Goal: Task Accomplishment & Management: Complete application form

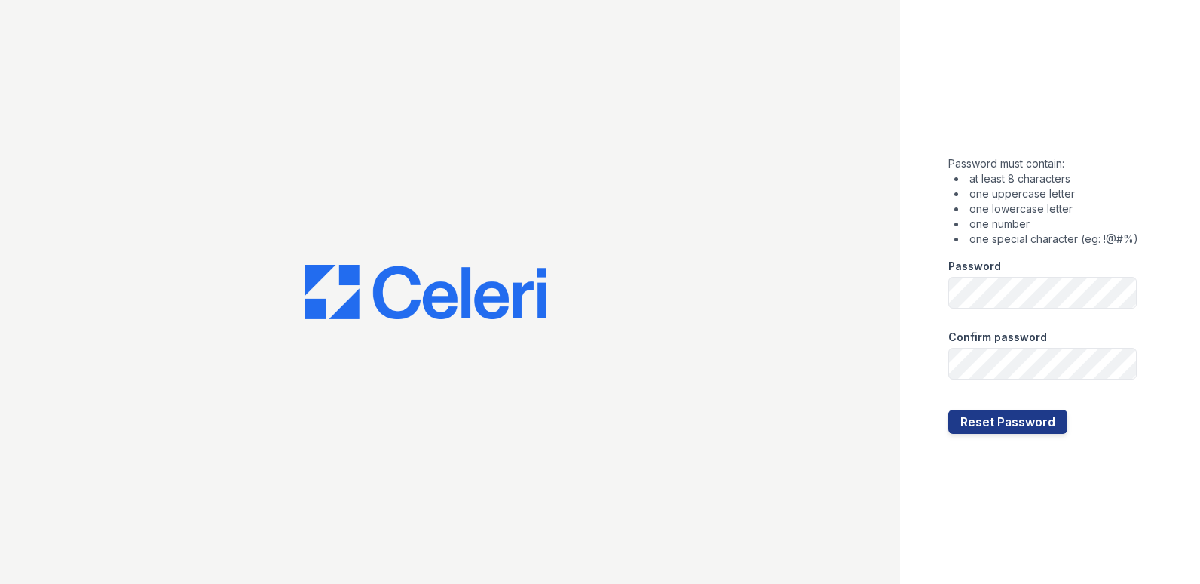
click at [1142, 256] on div "Password must contain: at least 8 characters one uppercase letter one lowercase…" at bounding box center [1050, 292] width 300 height 584
click at [1180, 338] on div "Password must contain: at least 8 characters one uppercase letter one lowercase…" at bounding box center [1050, 292] width 300 height 584
click at [1002, 428] on button "Reset Password" at bounding box center [1008, 421] width 119 height 24
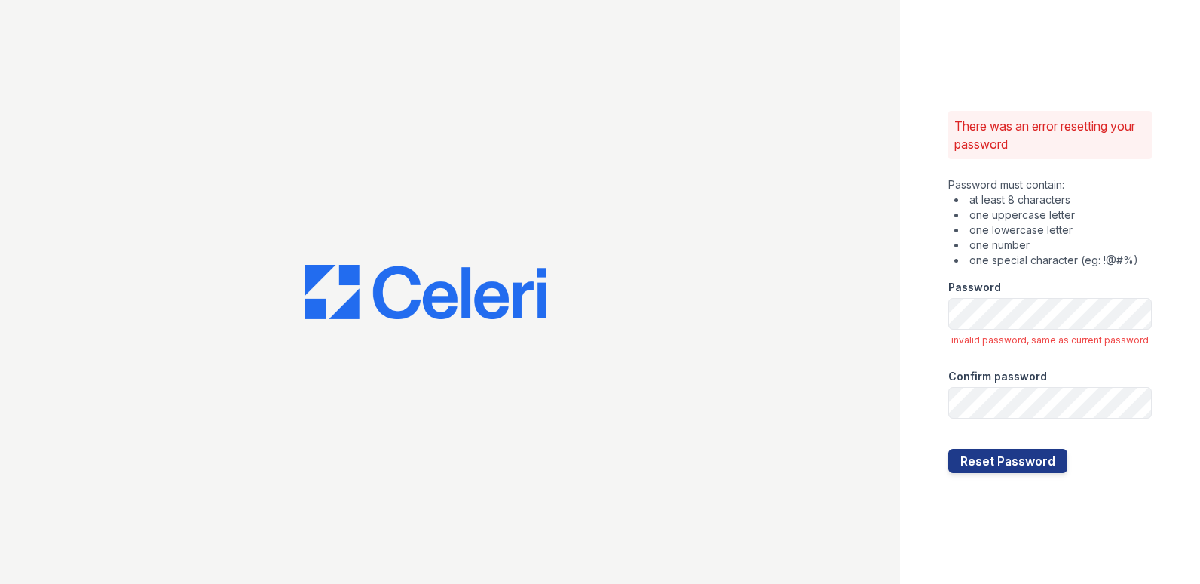
click at [940, 397] on div "There was an error resetting your password Password must contain: at least 8 ch…" at bounding box center [1050, 292] width 300 height 584
click at [1196, 377] on div "There was an error resetting your password Password must contain: at least 8 ch…" at bounding box center [1050, 292] width 300 height 584
click at [1029, 480] on div "There was an error resetting your password Password must contain: at least 8 ch…" at bounding box center [1050, 292] width 300 height 584
click at [1029, 463] on button "Reset Password" at bounding box center [1008, 461] width 119 height 24
click at [1039, 458] on button "Reset Password" at bounding box center [1008, 461] width 119 height 24
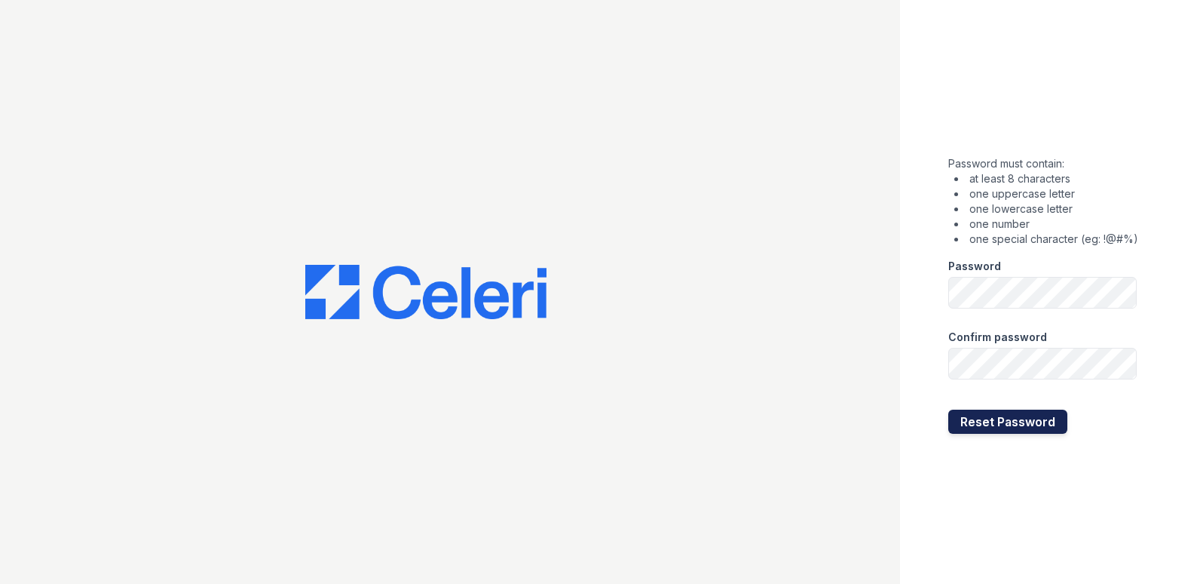
click at [952, 425] on button "Reset Password" at bounding box center [1008, 421] width 119 height 24
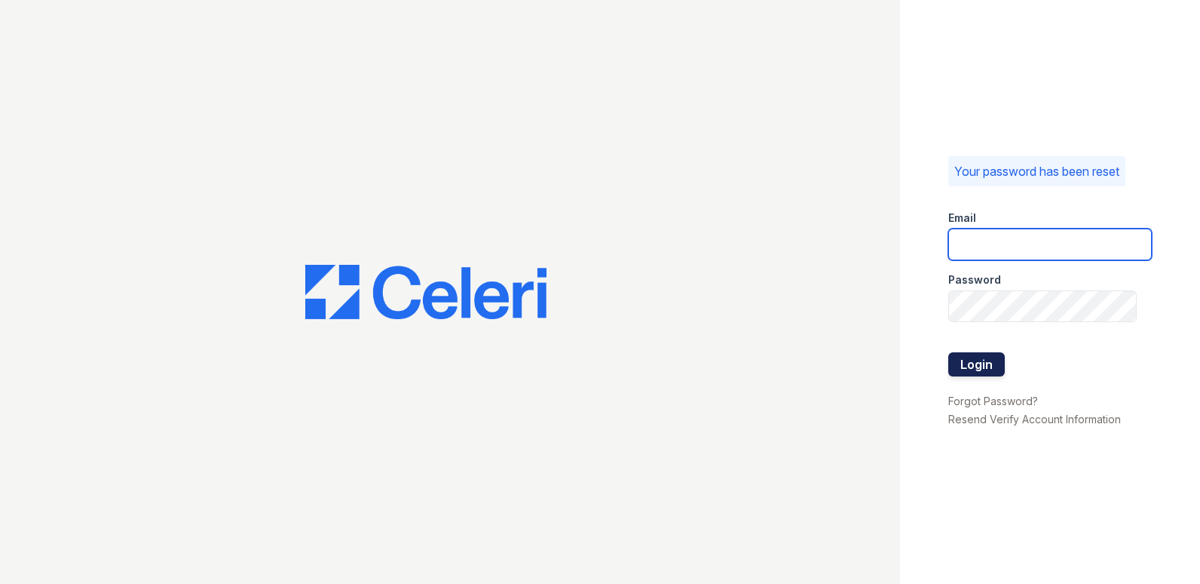
type input "[DOMAIN_NAME][EMAIL_ADDRESS][DOMAIN_NAME]"
click at [966, 356] on button "Login" at bounding box center [977, 364] width 57 height 24
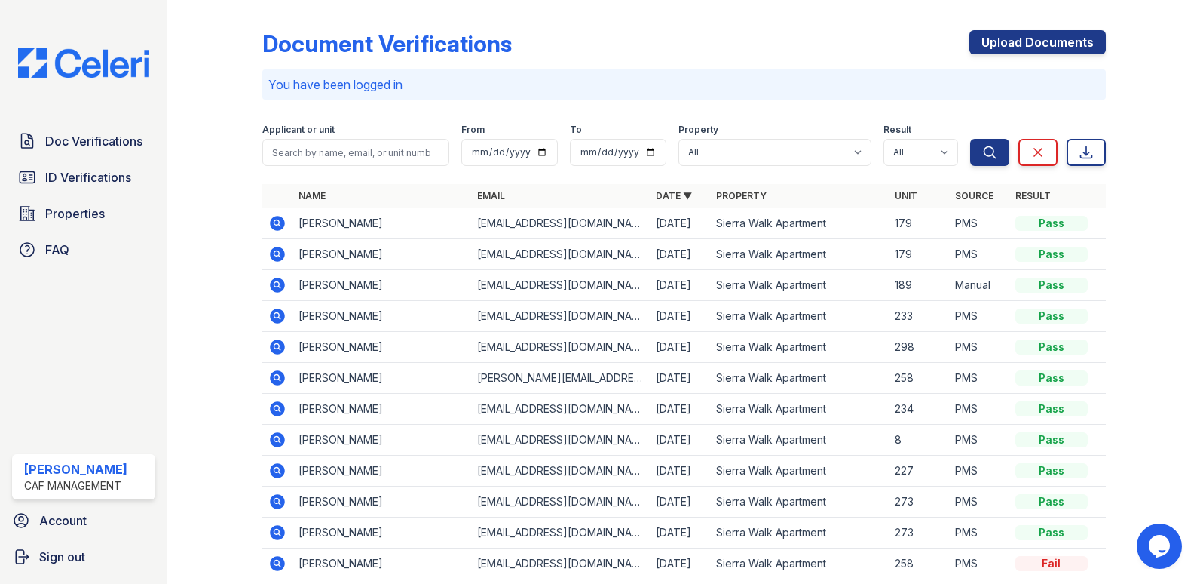
click at [281, 256] on icon at bounding box center [277, 254] width 15 height 15
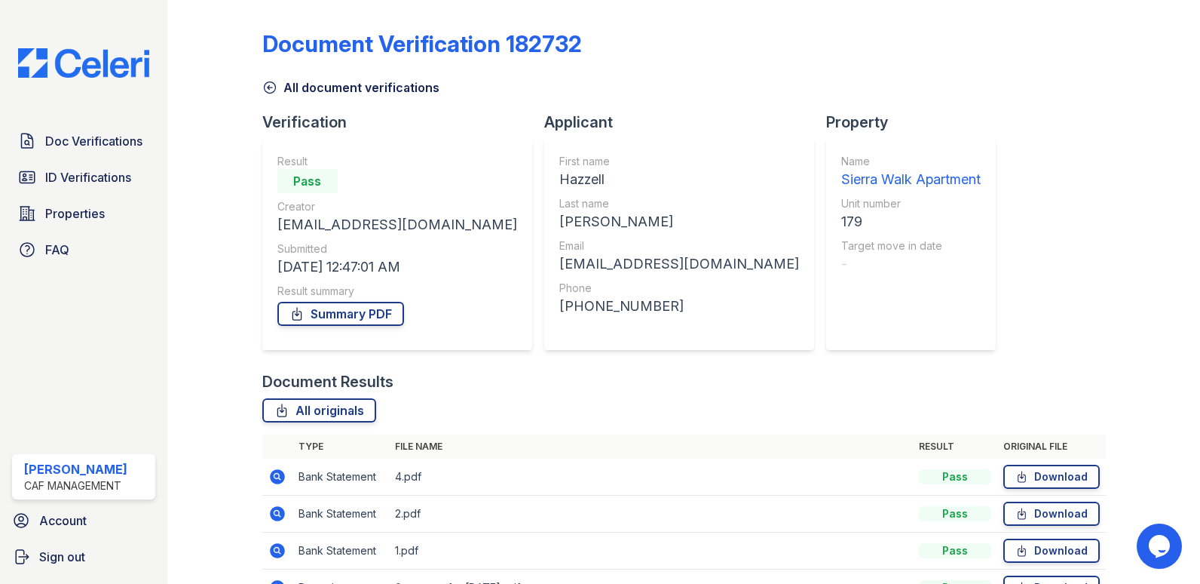
click at [123, 157] on div "Doc Verifications ID Verifications Properties FAQ" at bounding box center [83, 195] width 155 height 139
click at [112, 185] on span "ID Verifications" at bounding box center [88, 177] width 86 height 18
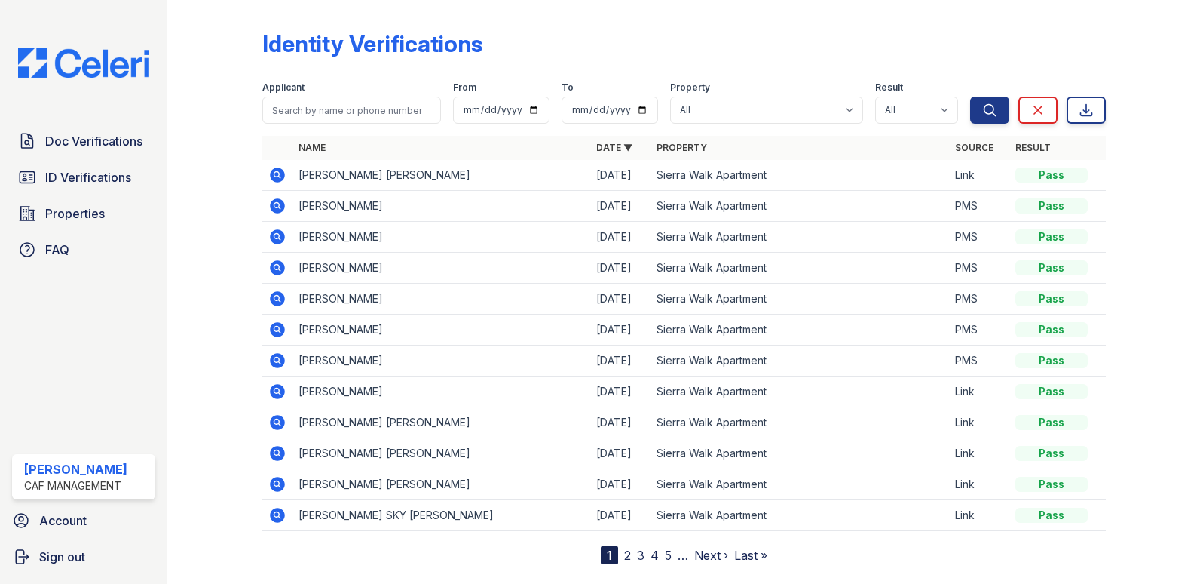
click at [125, 125] on div "Doc Verifications ID Verifications Properties FAQ [PERSON_NAME] CAF Management …" at bounding box center [83, 292] width 167 height 584
drag, startPoint x: 125, startPoint y: 125, endPoint x: 123, endPoint y: 136, distance: 11.5
click at [123, 136] on span "Doc Verifications" at bounding box center [93, 141] width 97 height 18
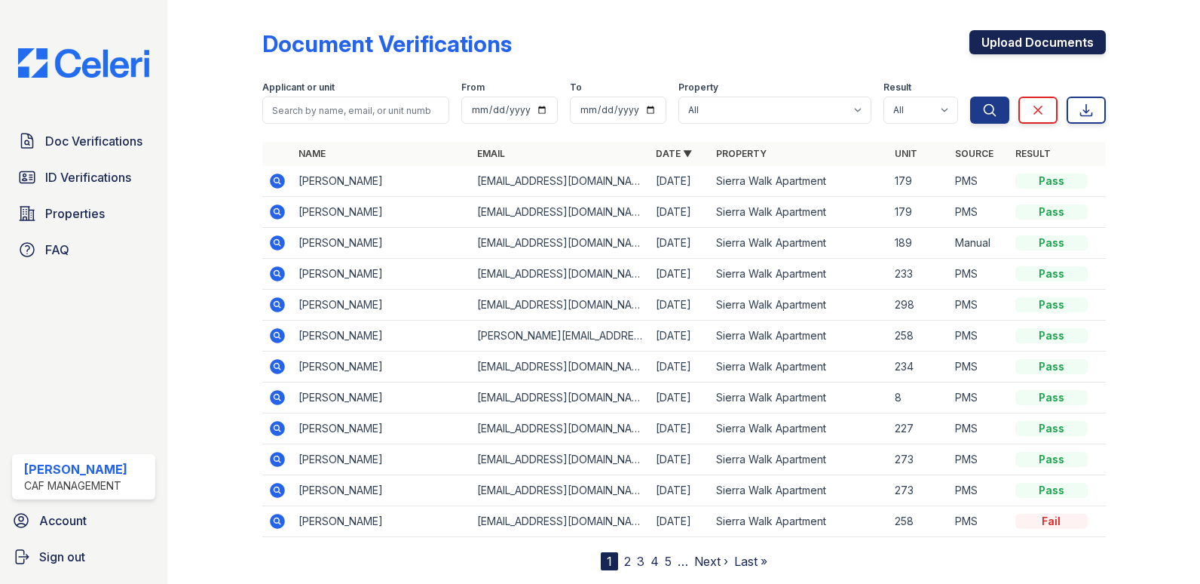
click at [1004, 47] on link "Upload Documents" at bounding box center [1038, 42] width 136 height 24
